Goal: Find specific page/section: Find specific page/section

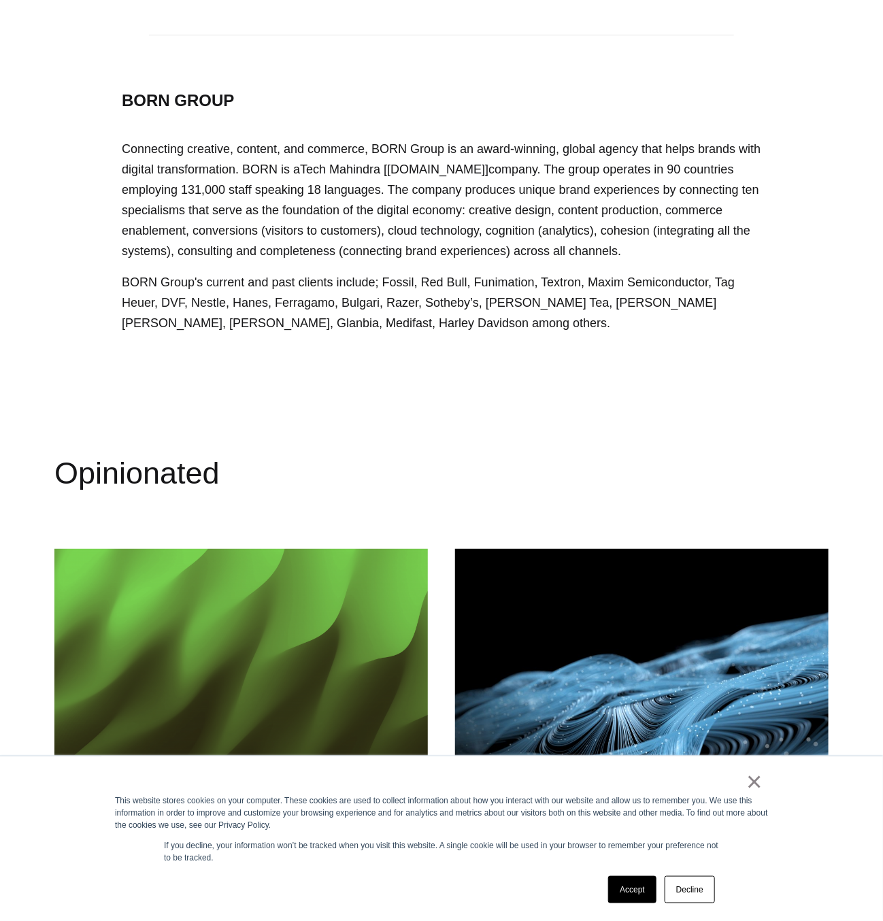
scroll to position [2378, 0]
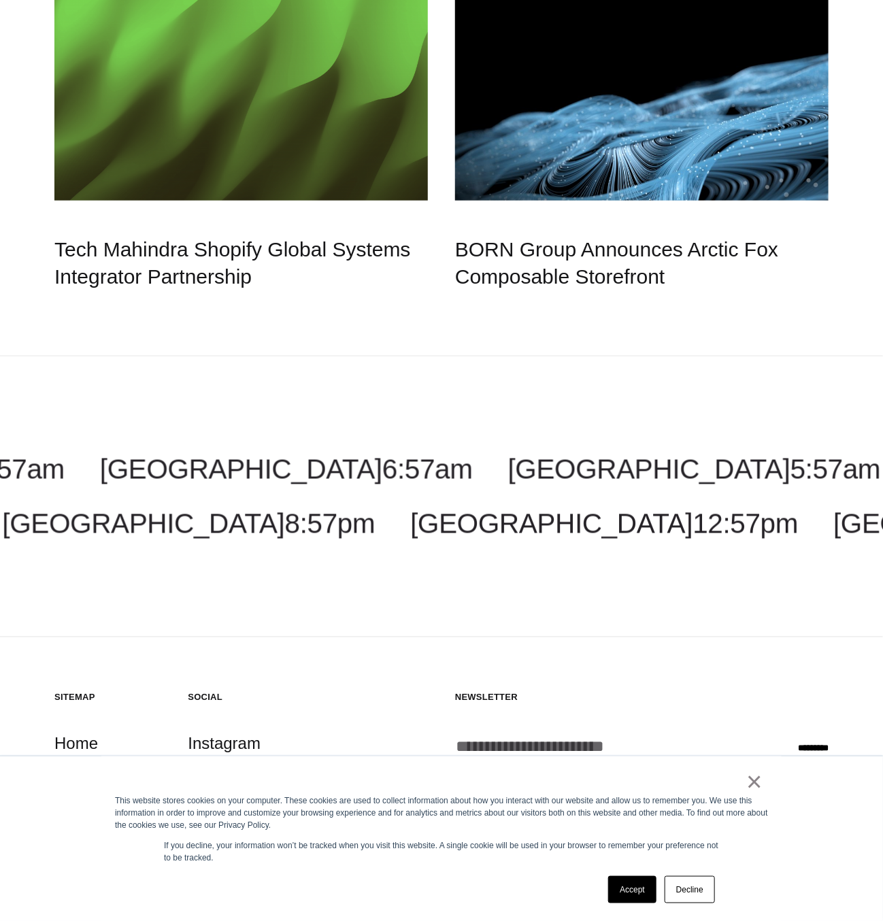
click at [701, 893] on link "Decline" at bounding box center [689, 889] width 50 height 27
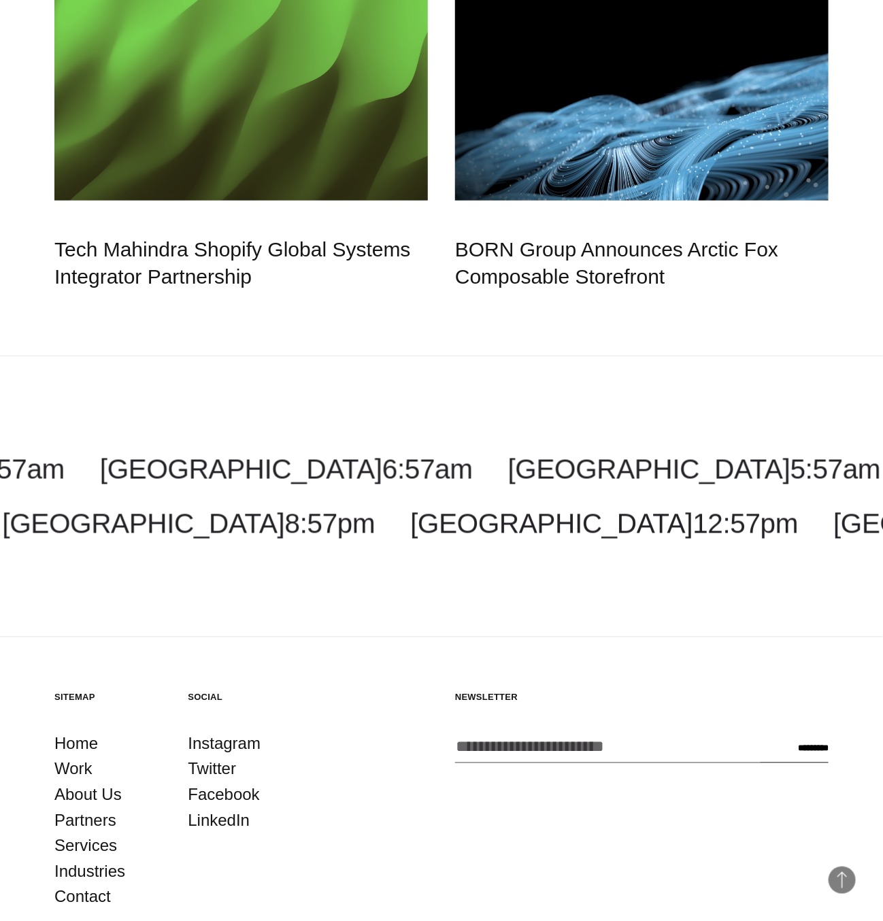
click at [82, 884] on link "Contact" at bounding box center [82, 897] width 56 height 26
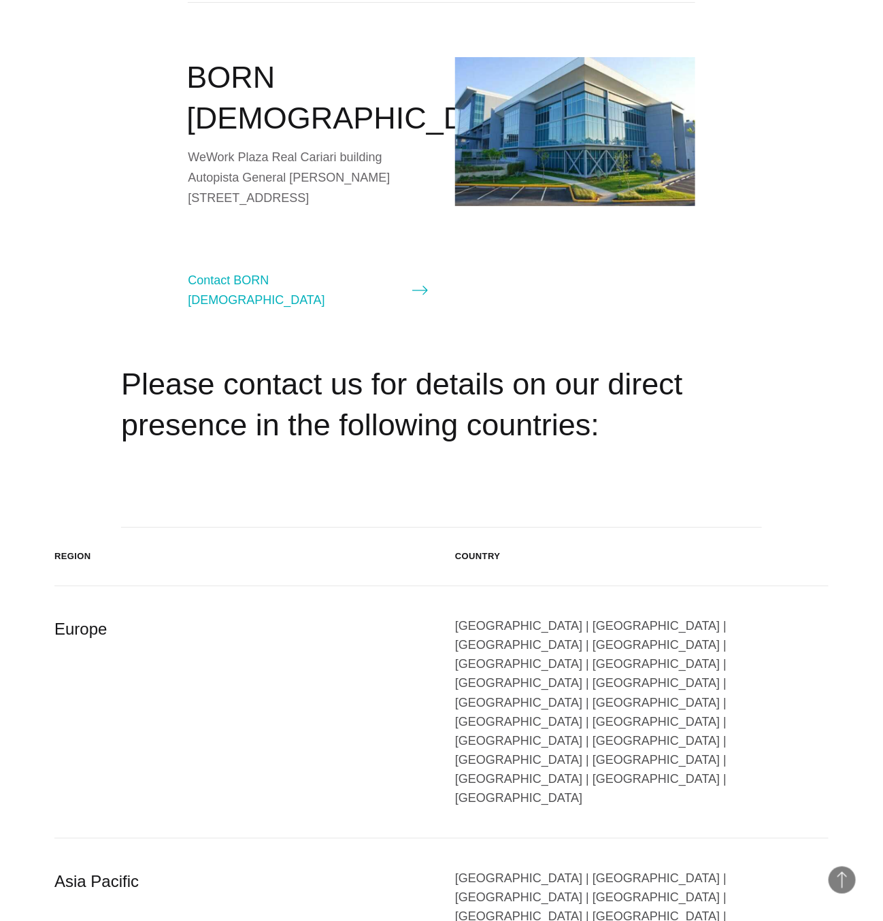
scroll to position [1972, 0]
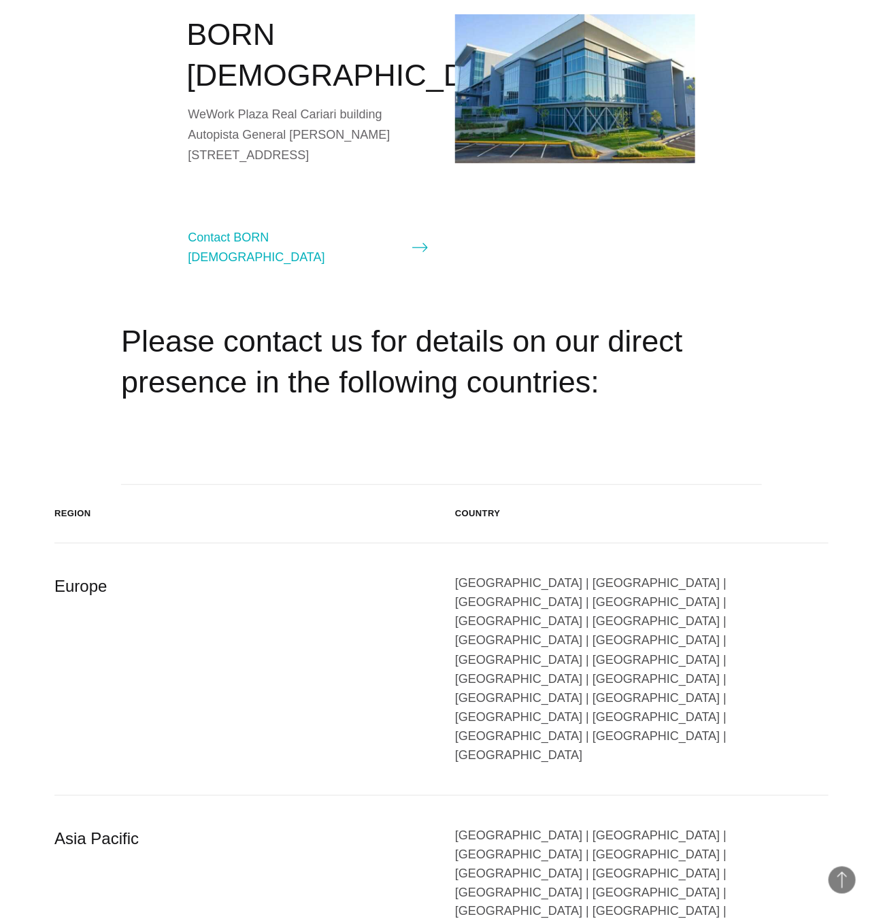
click at [542, 573] on div "[GEOGRAPHIC_DATA] | [GEOGRAPHIC_DATA] | [GEOGRAPHIC_DATA] | [GEOGRAPHIC_DATA] |…" at bounding box center [641, 669] width 373 height 192
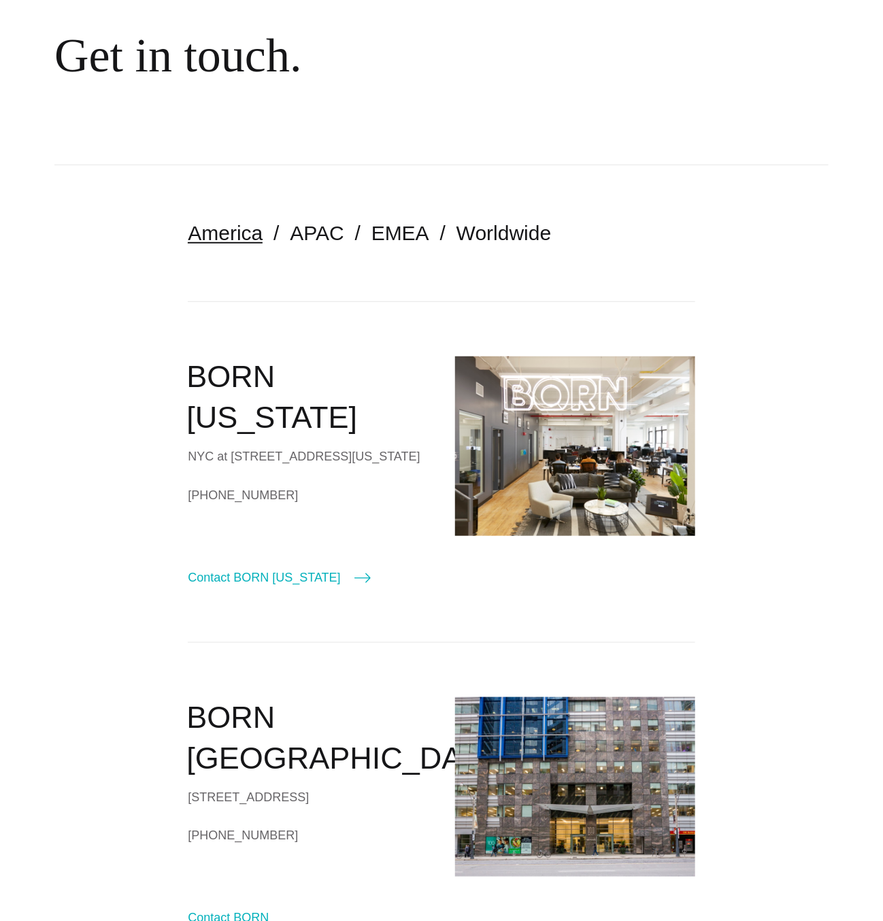
scroll to position [0, 0]
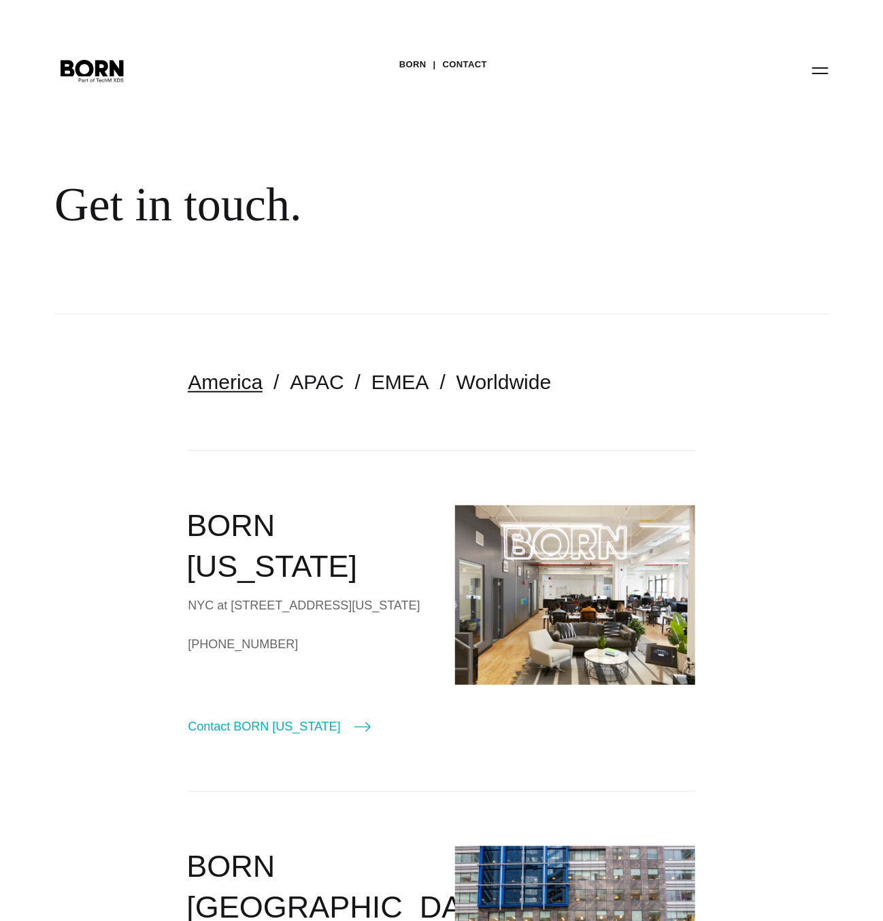
click at [103, 56] on icon ".st0{display:none;} .st1{display:inline;} .st2{font-family:'HelveticaNeue-Mediu…" at bounding box center [91, 69] width 75 height 31
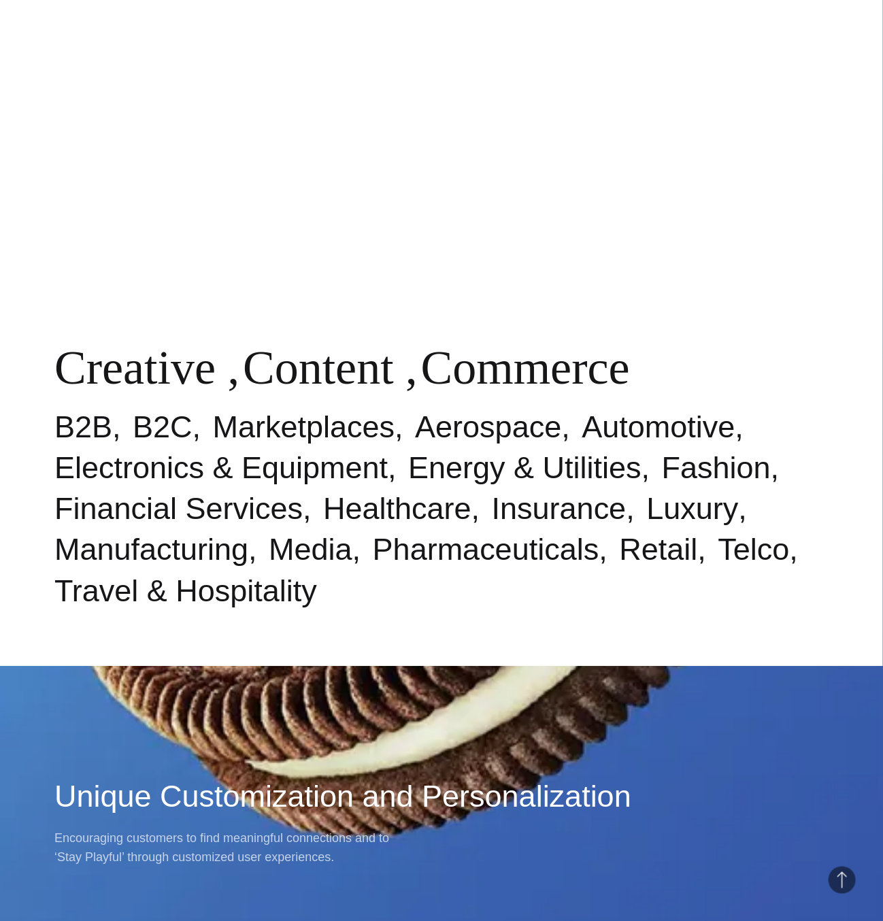
scroll to position [1184, 0]
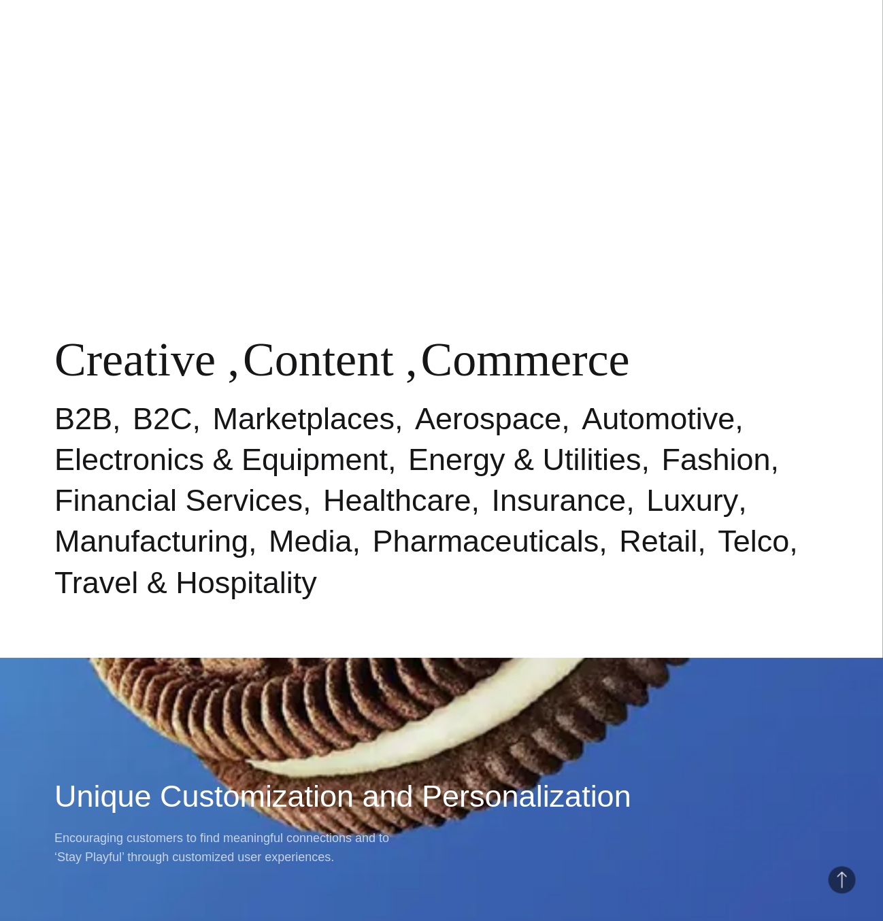
click at [620, 546] on link "Retail" at bounding box center [659, 541] width 78 height 35
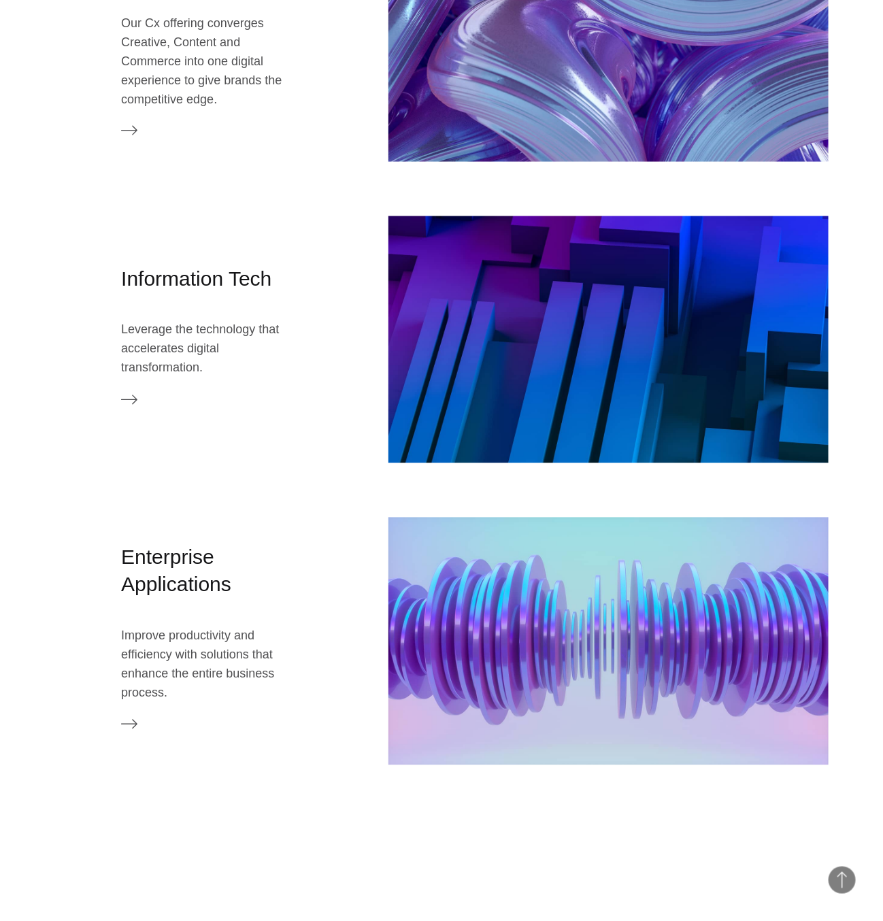
scroll to position [2716, 0]
